Goal: Information Seeking & Learning: Find contact information

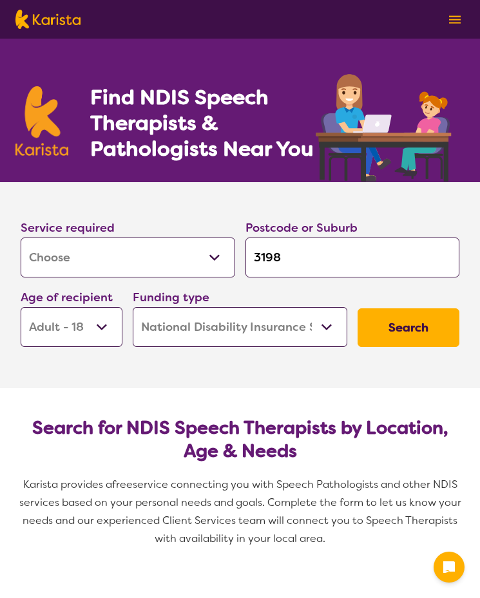
select select "[MEDICAL_DATA]"
select select "AD"
select select "NDIS"
select select "[MEDICAL_DATA]"
select select "AD"
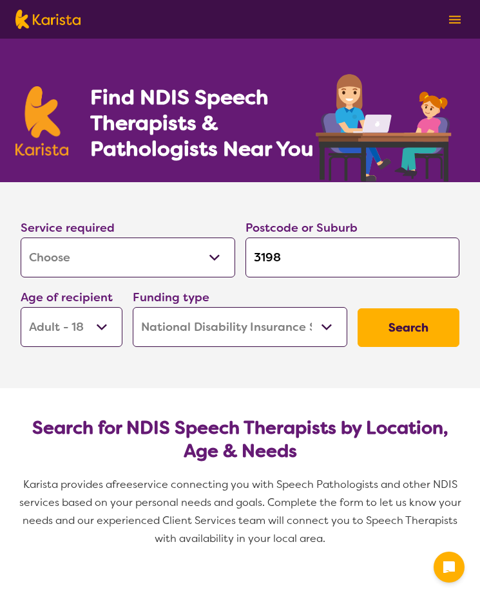
select select "NDIS"
click at [314, 272] on input "3198" at bounding box center [352, 258] width 214 height 40
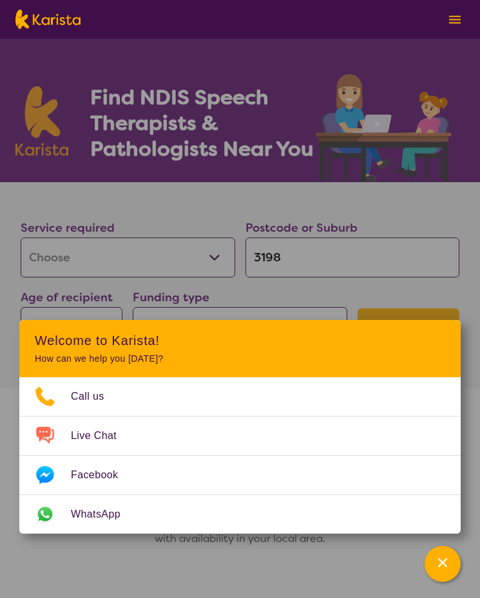
type input "319"
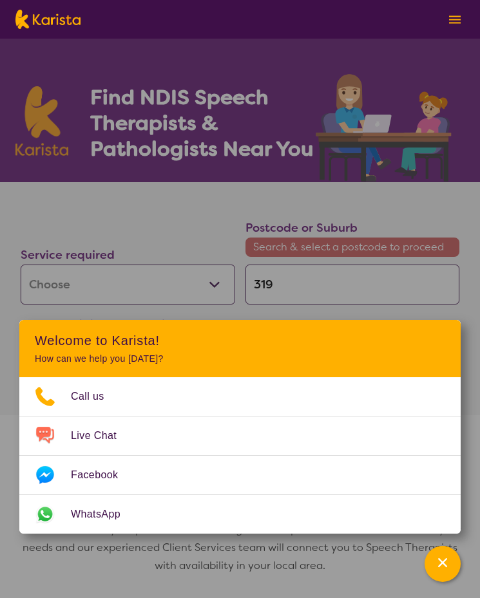
type input "31"
type input "3"
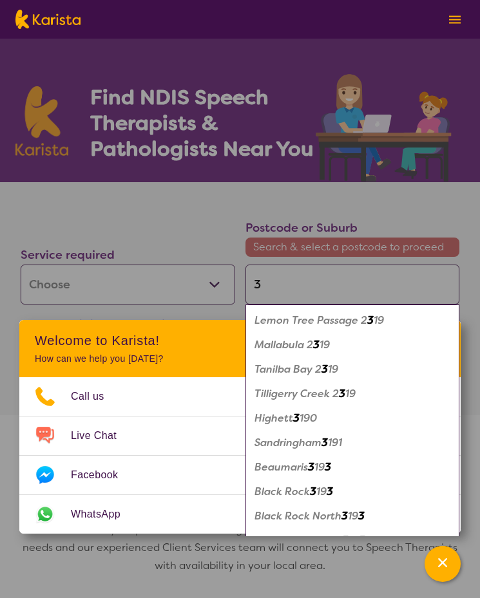
type input "38"
type input "380"
type input "3806"
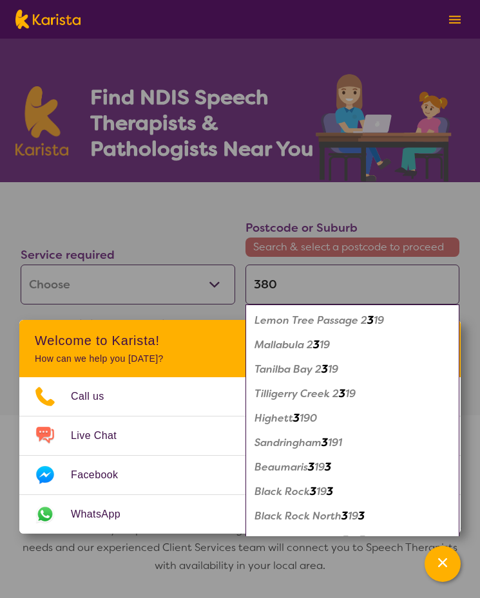
type input "3806"
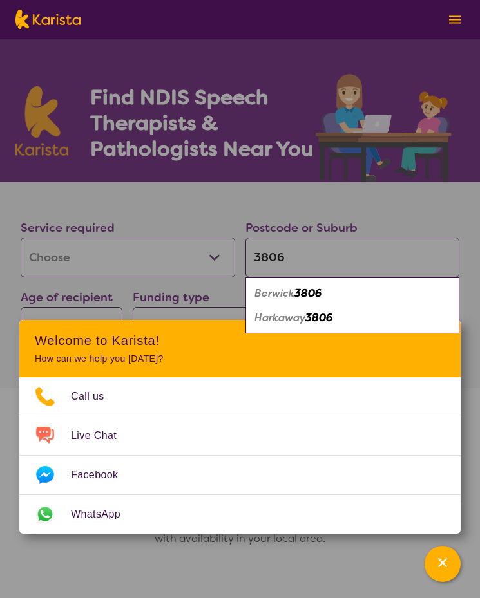
type input "3806"
click at [330, 288] on div "Berwick 3806" at bounding box center [353, 293] width 202 height 24
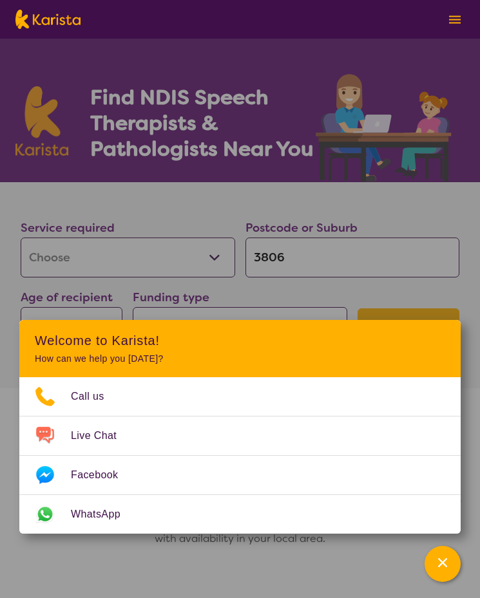
click at [321, 279] on div "Postcode or Suburb 3806" at bounding box center [352, 248] width 225 height 70
click at [320, 252] on input "3806" at bounding box center [352, 258] width 214 height 40
click at [400, 295] on div "Service required Allied Health Assistant Assessment ([MEDICAL_DATA] or [MEDICAL…" at bounding box center [239, 282] width 449 height 139
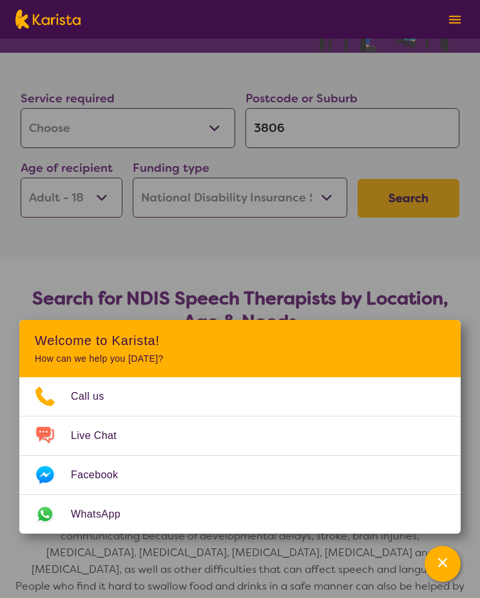
scroll to position [129, 0]
click at [117, 204] on select "Early Childhood - 0 to 9 Child - 10 to 11 Adolescent - 12 to 17 Adult - 18 to 6…" at bounding box center [72, 198] width 102 height 40
select select "AG"
click at [21, 178] on select "Early Childhood - 0 to 9 Child - 10 to 11 Adolescent - 12 to 17 Adult - 18 to 6…" at bounding box center [72, 198] width 102 height 40
select select "AG"
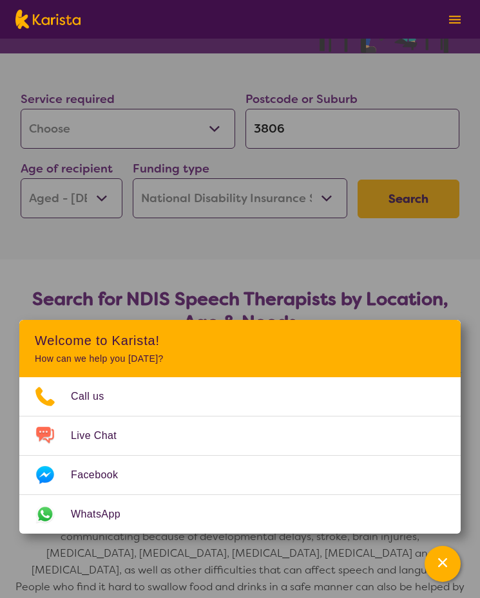
click at [81, 191] on select "Early Childhood - 0 to 9 Child - 10 to 11 Adolescent - 12 to 17 Adult - 18 to 6…" at bounding box center [72, 198] width 102 height 40
select select "AD"
click at [21, 178] on select "Early Childhood - 0 to 9 Child - 10 to 11 Adolescent - 12 to 17 Adult - 18 to 6…" at bounding box center [72, 198] width 102 height 40
select select "AD"
click at [446, 195] on button "Search" at bounding box center [408, 199] width 102 height 39
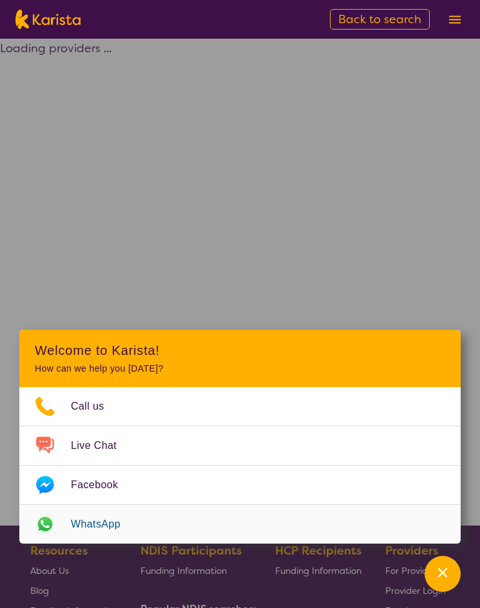
select select "by_score"
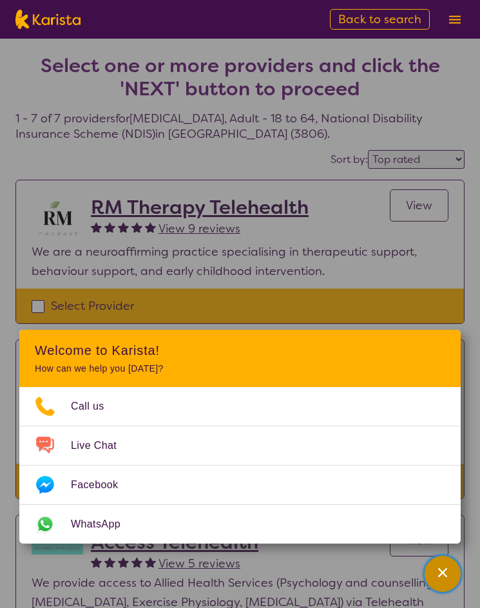
click at [452, 568] on div "Channel Menu" at bounding box center [442, 573] width 26 height 28
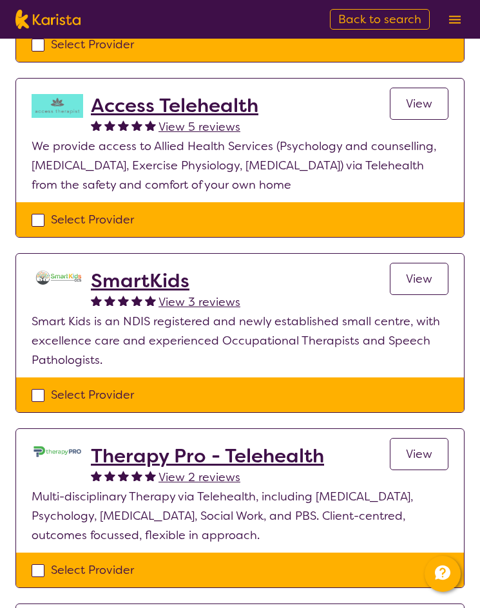
scroll to position [322, 0]
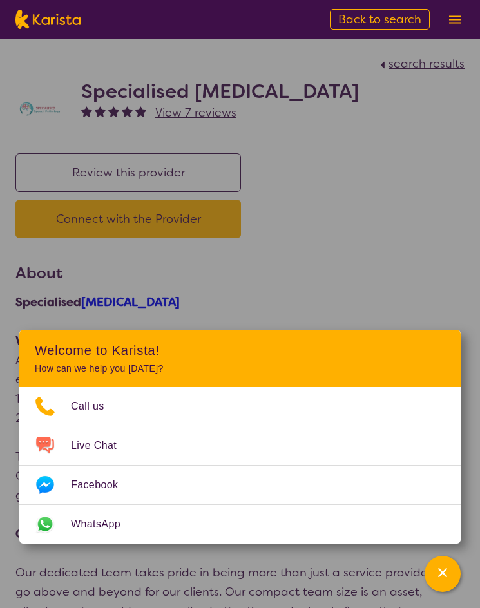
click at [349, 243] on div "Review this provider Connect with the Provider" at bounding box center [239, 207] width 449 height 108
click at [440, 579] on div "Channel Menu" at bounding box center [442, 573] width 26 height 28
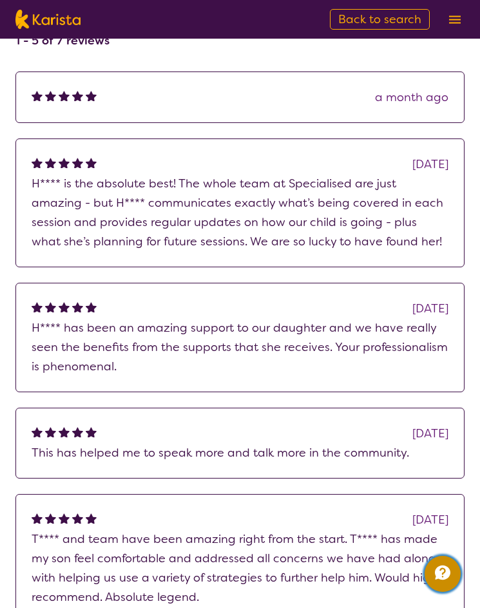
scroll to position [2060, 0]
